Goal: Book appointment/travel/reservation

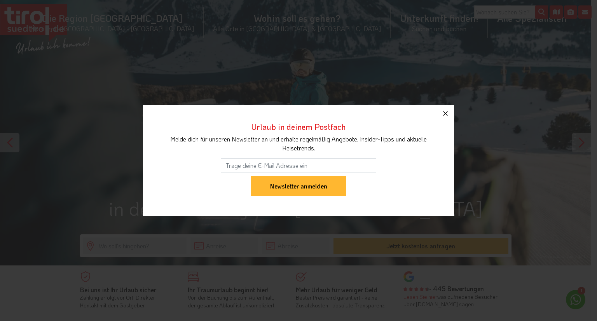
click at [444, 110] on icon "button" at bounding box center [445, 113] width 9 height 9
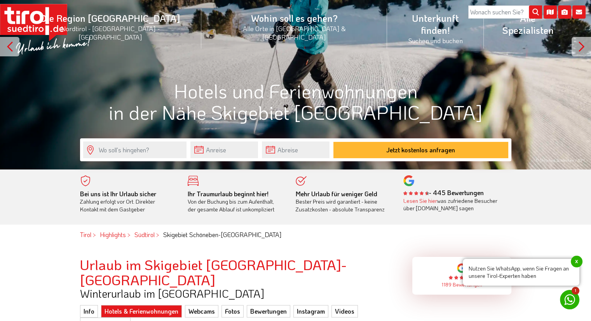
scroll to position [96, 0]
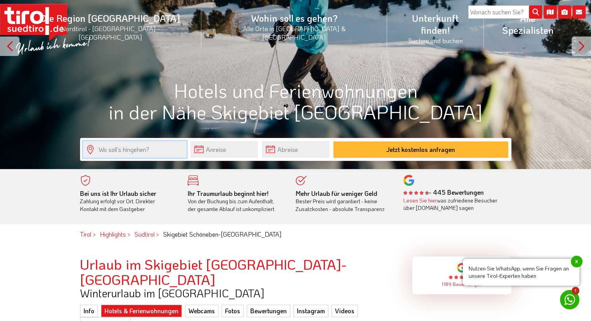
click at [132, 151] on input "text" at bounding box center [134, 149] width 103 height 17
type input "Schöneben"
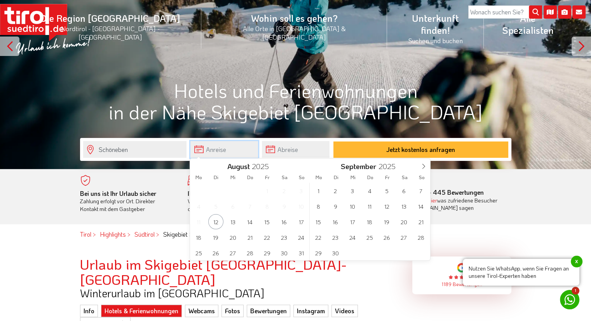
click at [231, 154] on input "text" at bounding box center [224, 149] width 68 height 17
click at [423, 167] on icon at bounding box center [423, 166] width 5 height 5
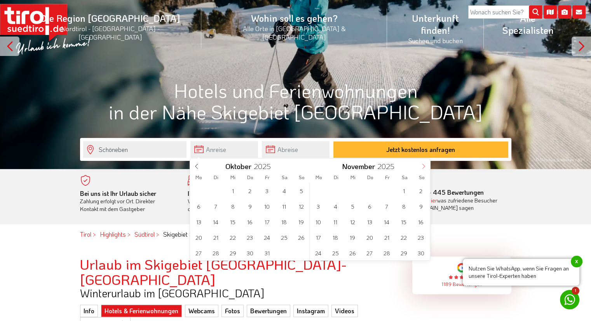
type input "2026"
click at [284, 236] on span "27" at bounding box center [284, 237] width 15 height 15
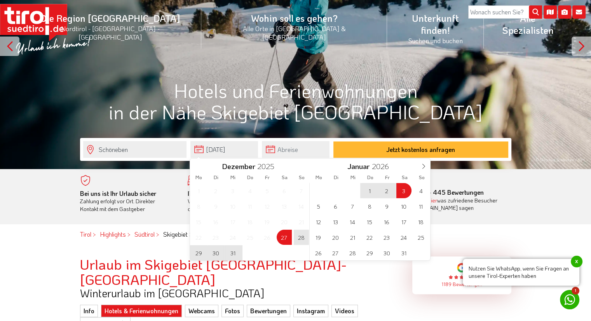
click at [401, 190] on span "3" at bounding box center [403, 190] width 15 height 15
type input "[DATE]"
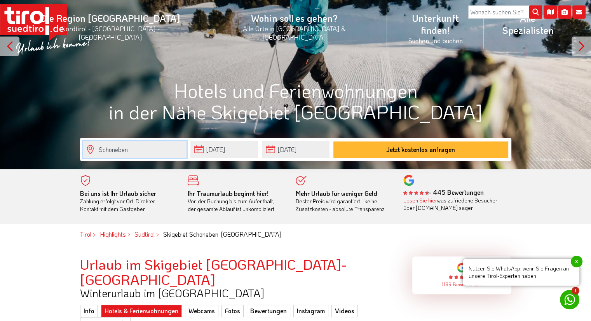
click at [147, 156] on input "Schöneben" at bounding box center [134, 149] width 103 height 17
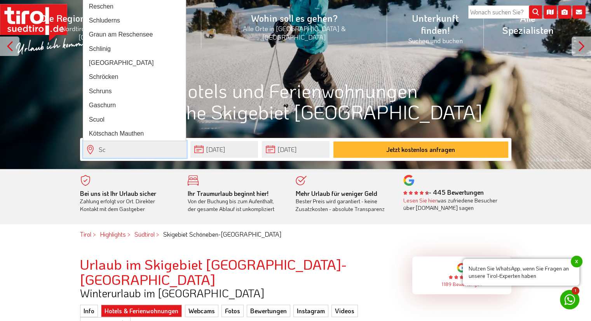
type input "S"
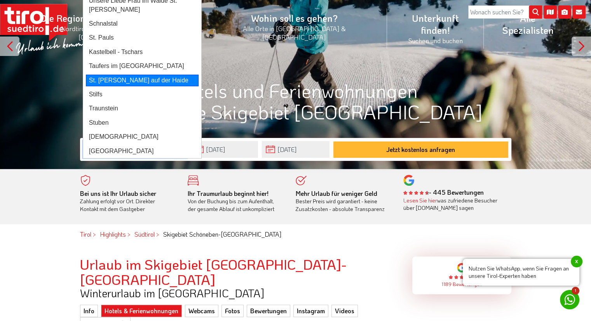
click at [136, 75] on div "St. [PERSON_NAME] auf der Haide" at bounding box center [142, 81] width 113 height 12
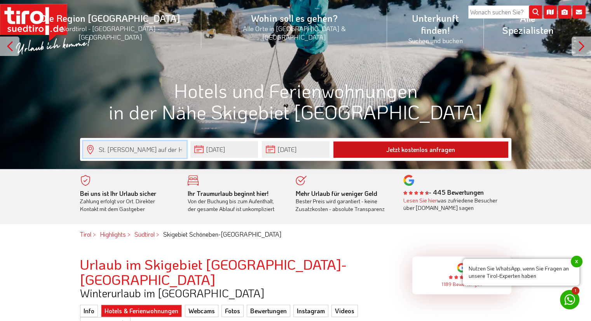
type input "St. [PERSON_NAME] auf der Haide"
click at [433, 148] on button "Jetzt kostenlos anfragen" at bounding box center [420, 149] width 175 height 16
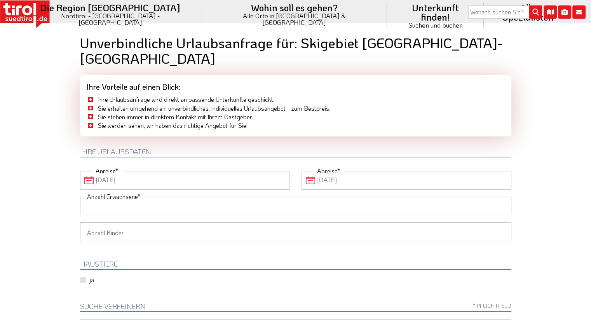
click at [162, 197] on input "Anzahl Erwachsene" at bounding box center [295, 206] width 431 height 19
type input "2"
click at [156, 222] on select "1 2 3 4 5 6" at bounding box center [295, 231] width 431 height 19
select select "2"
click at [80, 222] on select "1 2 3 4 5 6" at bounding box center [295, 231] width 431 height 19
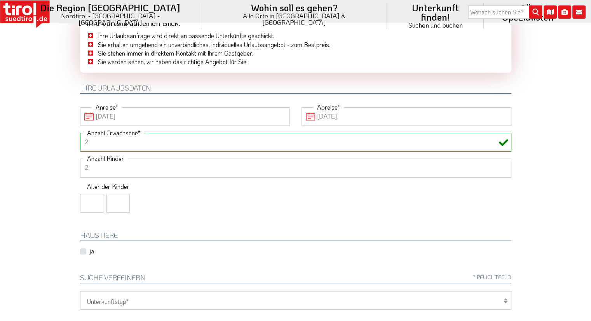
scroll to position [65, 0]
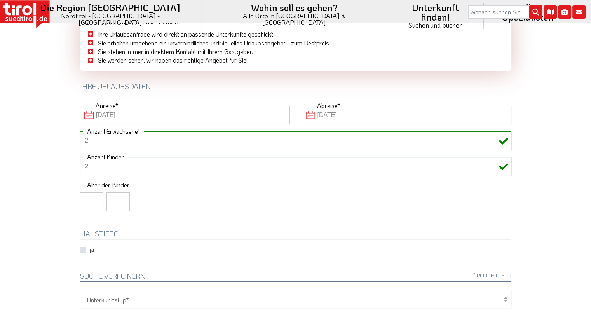
click at [98, 192] on input "number" at bounding box center [91, 201] width 23 height 19
type input "7"
click at [115, 192] on input "number" at bounding box center [117, 201] width 23 height 19
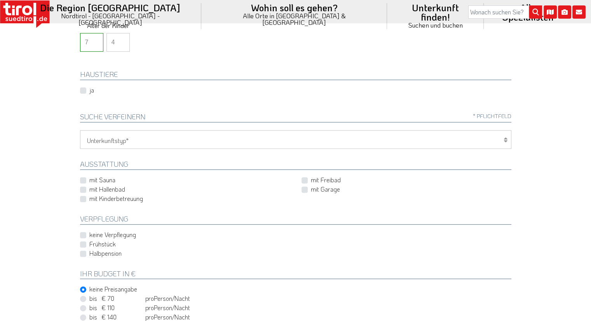
scroll to position [226, 0]
type input "4"
click at [246, 129] on select "Hotel 1-3 Sterne Hotel 4-5 Sterne Ferienwohnung Chalet/Ferienhaus Bauernhöfe" at bounding box center [295, 138] width 431 height 19
select select "2"
click at [80, 129] on select "Hotel 1-3 Sterne Hotel 4-5 Sterne Ferienwohnung Chalet/Ferienhaus Bauernhöfe" at bounding box center [295, 138] width 431 height 19
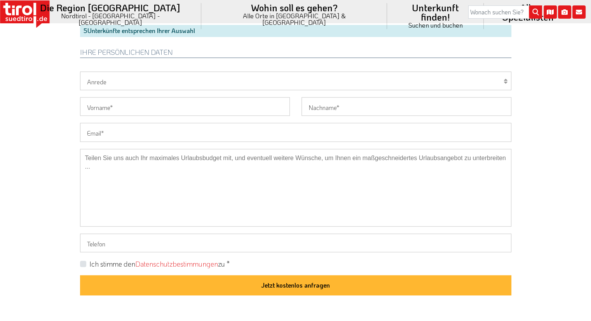
scroll to position [533, 0]
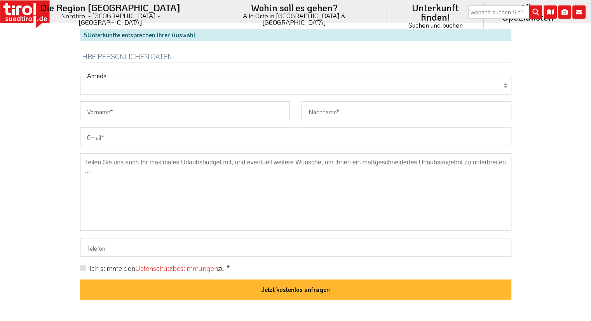
click at [178, 76] on select "Herr Frau Familie" at bounding box center [295, 85] width 431 height 19
select select "Herr"
click at [80, 76] on select "Herr Frau Familie" at bounding box center [295, 85] width 431 height 19
click at [112, 101] on input "Vorname" at bounding box center [185, 110] width 210 height 19
type input "Marcel"
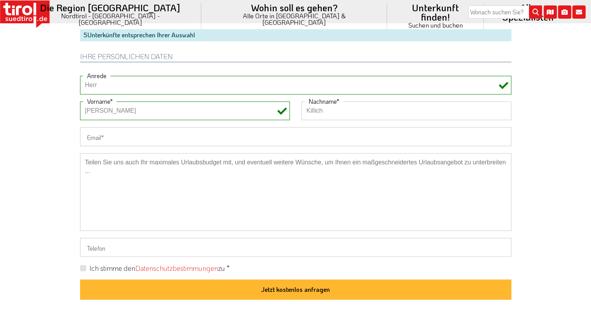
type input "Killich"
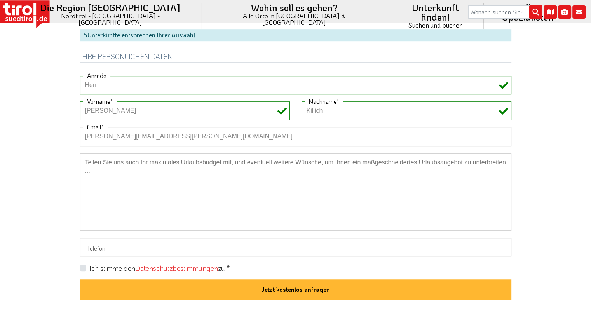
type input "marcel.killich@gmx.de"
click at [89, 264] on label "Ich stimme den Datenschutzbestimmungen zu *" at bounding box center [159, 269] width 140 height 10
click at [82, 265] on input "Ich stimme den Datenschutzbestimmungen zu *" at bounding box center [297, 267] width 431 height 5
checkbox input "true"
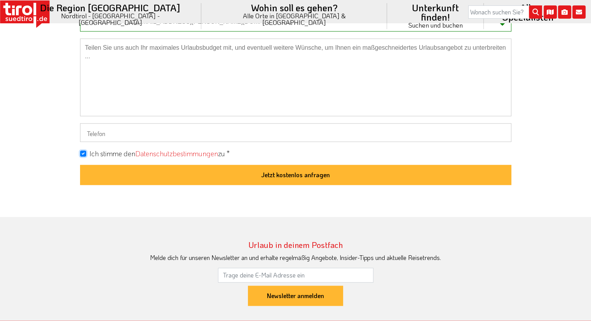
scroll to position [647, 0]
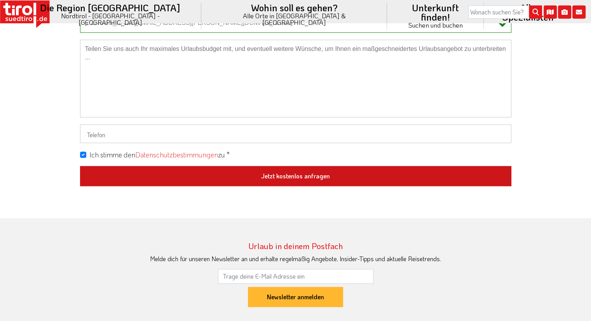
click at [298, 166] on button "Jetzt kostenlos anfragen" at bounding box center [295, 176] width 431 height 20
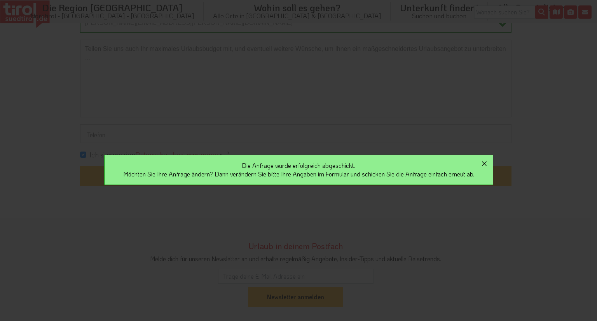
click at [485, 162] on icon "button" at bounding box center [484, 163] width 9 height 9
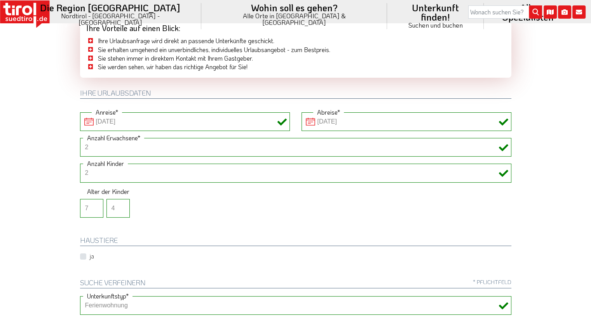
scroll to position [0, 0]
